Goal: Information Seeking & Learning: Find specific fact

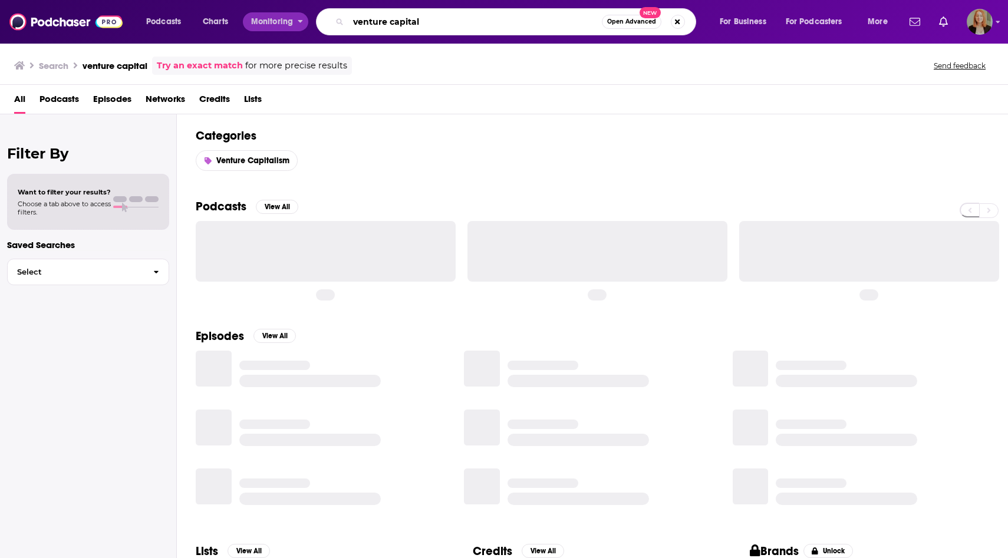
drag, startPoint x: 466, startPoint y: 24, endPoint x: 275, endPoint y: 20, distance: 191.0
click at [275, 21] on div "Podcasts Charts Monitoring venture capital Open Advanced New For Business For P…" at bounding box center [518, 21] width 761 height 27
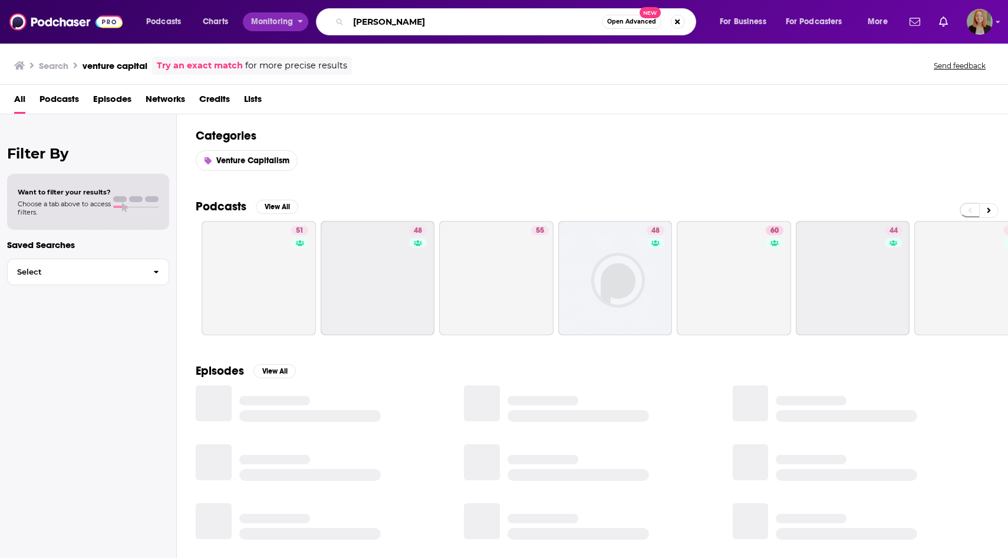
type input "[PERSON_NAME]"
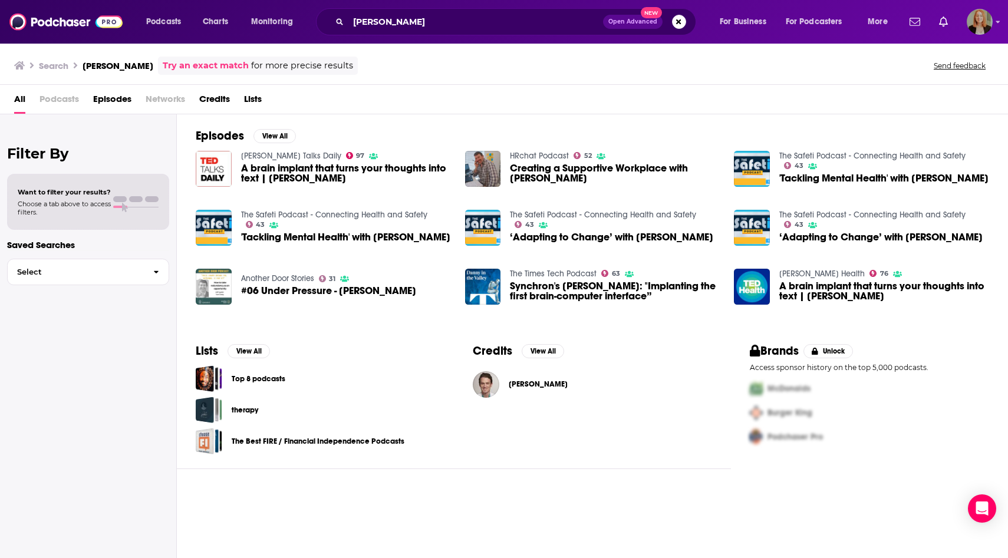
click at [120, 100] on span "Episodes" at bounding box center [112, 102] width 38 height 24
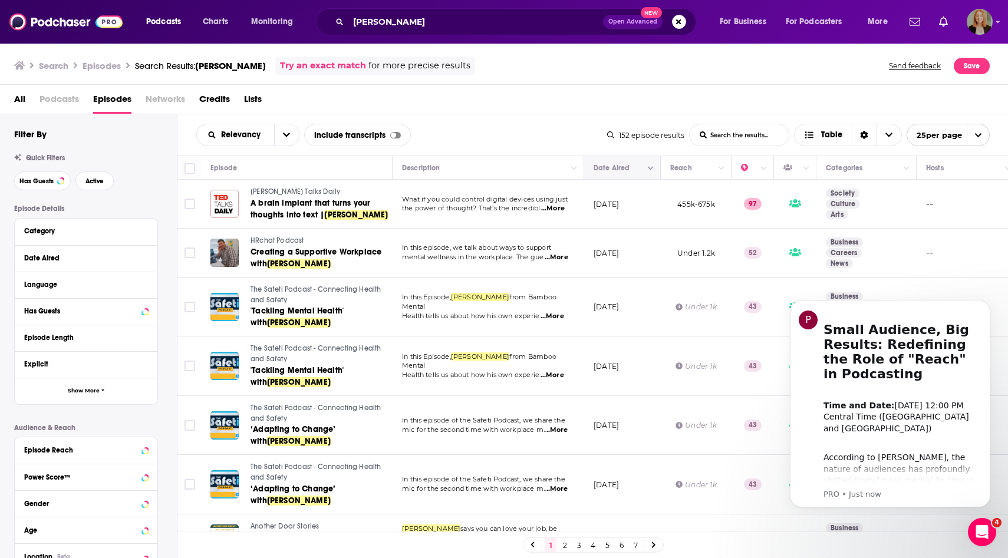
click at [605, 168] on button "Move" at bounding box center [620, 168] width 57 height 14
click at [983, 304] on button "Dismiss notification" at bounding box center [986, 303] width 15 height 15
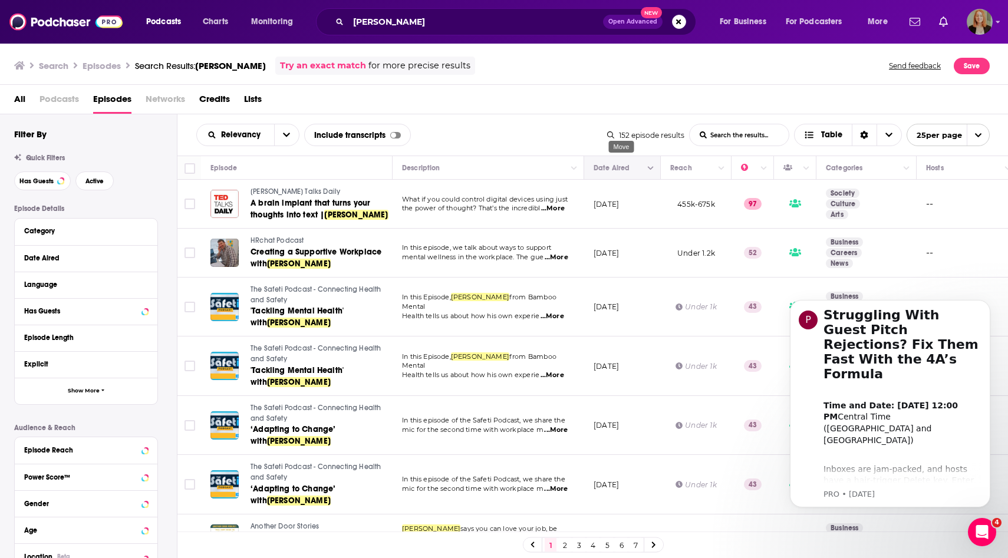
click at [619, 170] on icon "Move" at bounding box center [621, 168] width 14 height 14
